Goal: Task Accomplishment & Management: Use online tool/utility

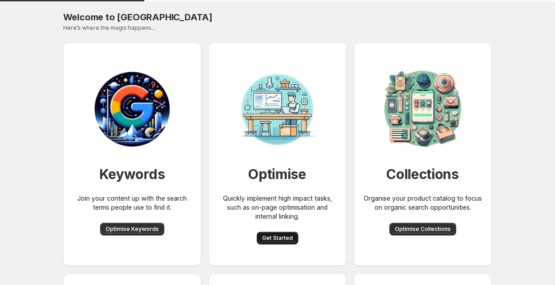
click at [283, 238] on span "Get Started" at bounding box center [277, 238] width 31 height 7
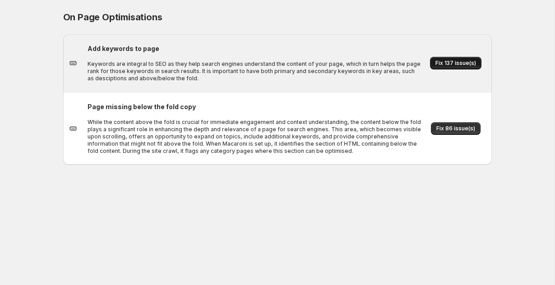
click at [461, 61] on span "Fix 137 issue(s)" at bounding box center [455, 63] width 41 height 7
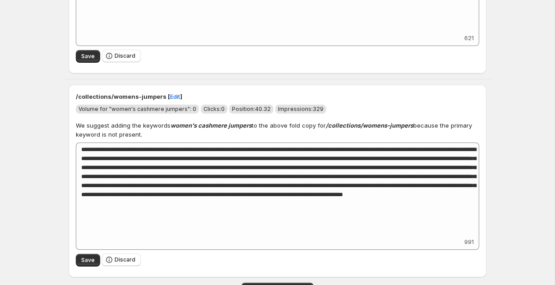
scroll to position [3949, 0]
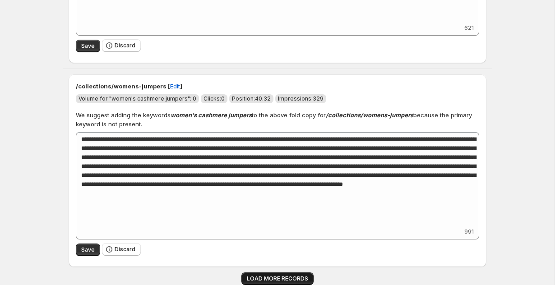
click at [248, 274] on button "LOAD MORE RECORDS" at bounding box center [277, 278] width 72 height 13
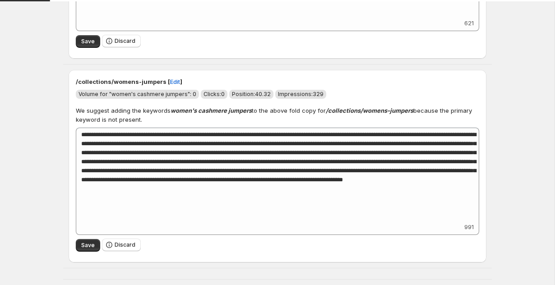
scroll to position [4174, 0]
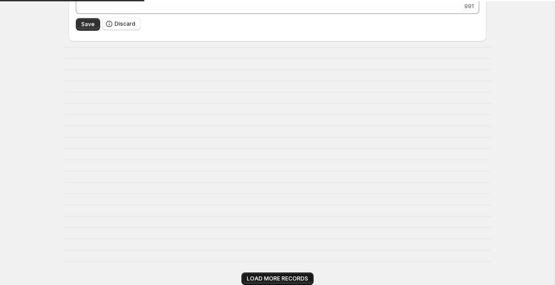
click at [248, 274] on button "LOAD MORE RECORDS" at bounding box center [277, 278] width 72 height 13
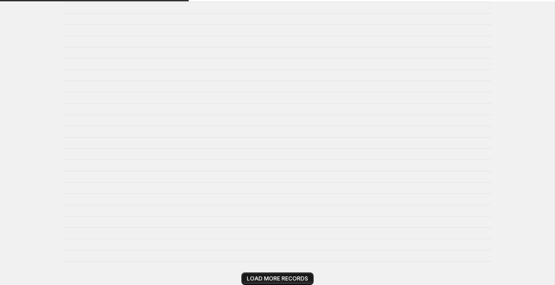
click at [248, 274] on button "LOAD MORE RECORDS" at bounding box center [277, 278] width 72 height 13
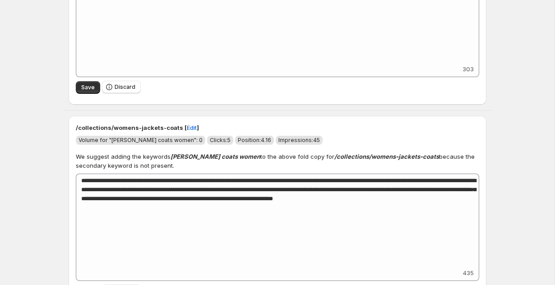
scroll to position [3060, 0]
